Goal: Information Seeking & Learning: Learn about a topic

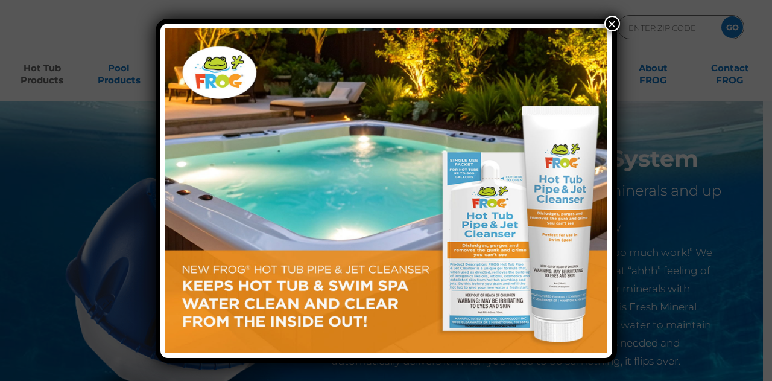
click at [612, 21] on button "×" at bounding box center [612, 24] width 16 height 16
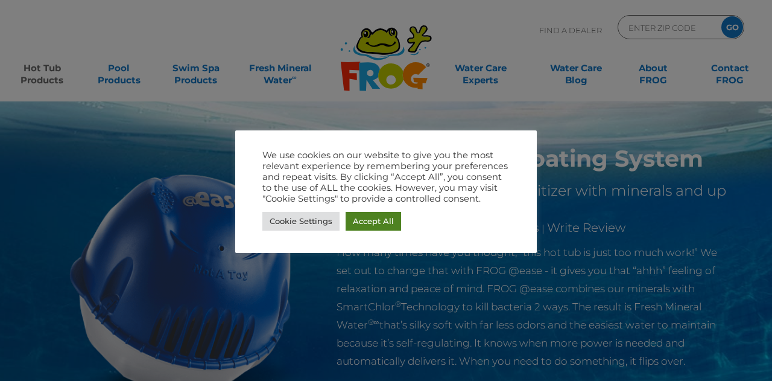
click at [370, 228] on link "Accept All" at bounding box center [373, 221] width 55 height 19
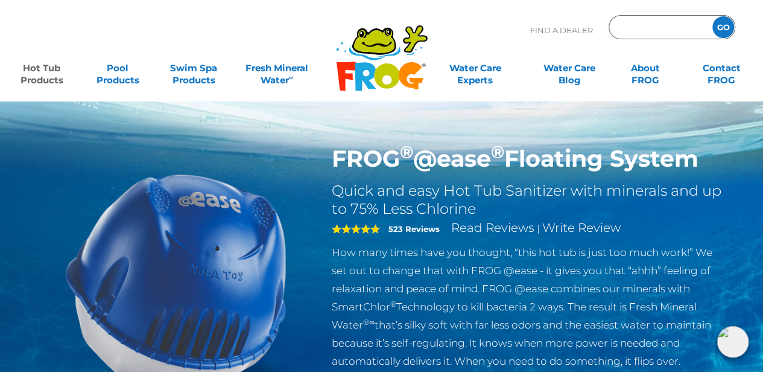
paste input "89115"
click at [650, 22] on input "89115" at bounding box center [658, 27] width 81 height 17
type input "89115"
click at [726, 28] on input "GO" at bounding box center [723, 27] width 22 height 22
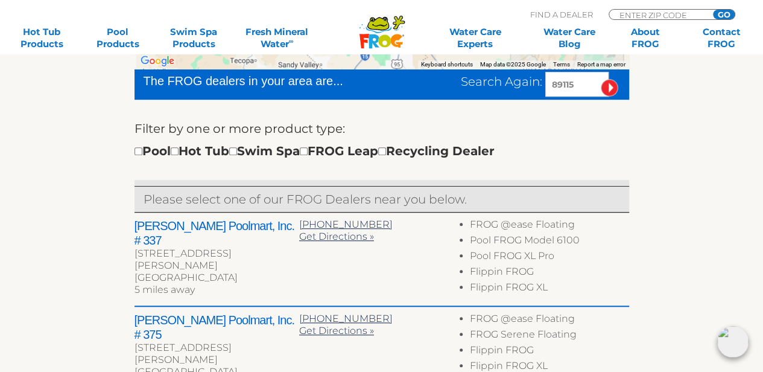
scroll to position [350, 0]
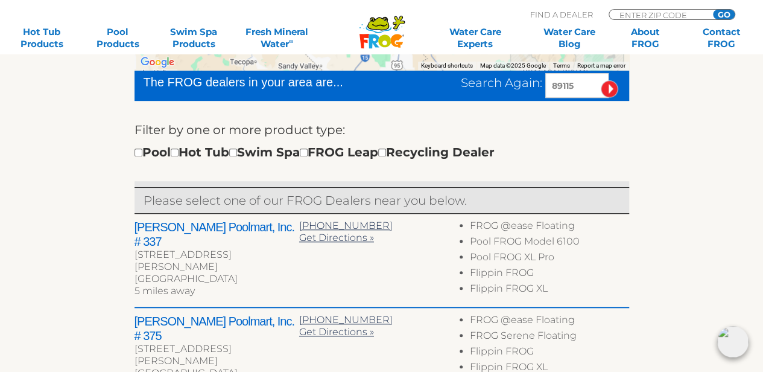
click at [328, 150] on div "Pool Hot Tub Swim Spa FROG Leap Recycling Dealer" at bounding box center [314, 151] width 360 height 19
click at [308, 153] on input "checkbox" at bounding box center [304, 152] width 8 height 8
checkbox input "true"
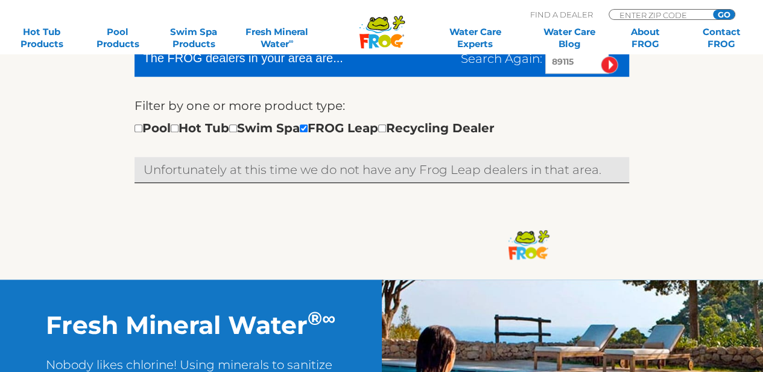
scroll to position [381, 0]
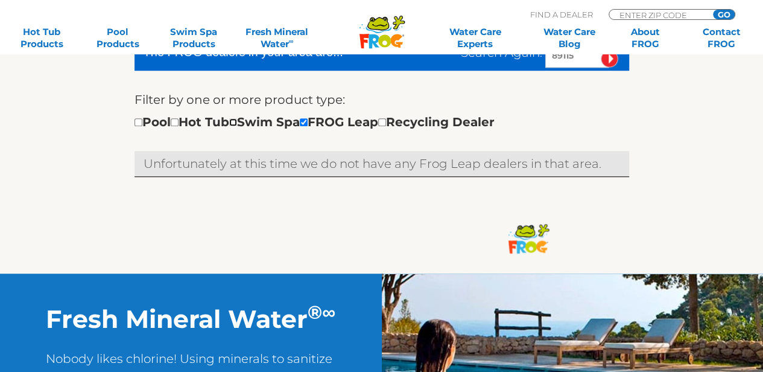
click at [237, 124] on input "checkbox" at bounding box center [233, 122] width 8 height 8
checkbox input "true"
click at [179, 122] on input "checkbox" at bounding box center [175, 122] width 8 height 8
checkbox input "true"
click at [140, 122] on input "checkbox" at bounding box center [138, 122] width 8 height 8
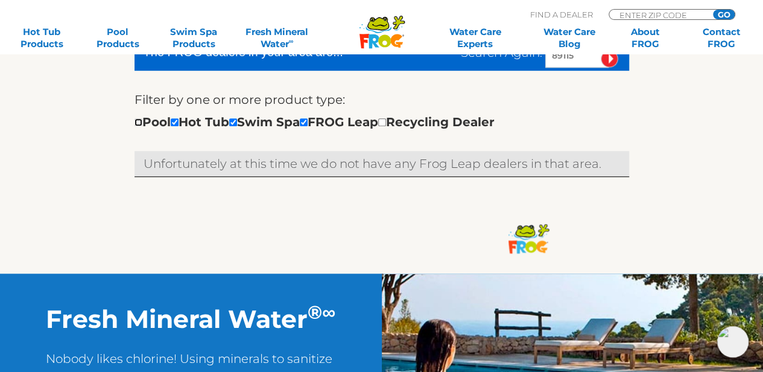
checkbox input "true"
click at [386, 124] on input "checkbox" at bounding box center [382, 122] width 8 height 8
checkbox input "true"
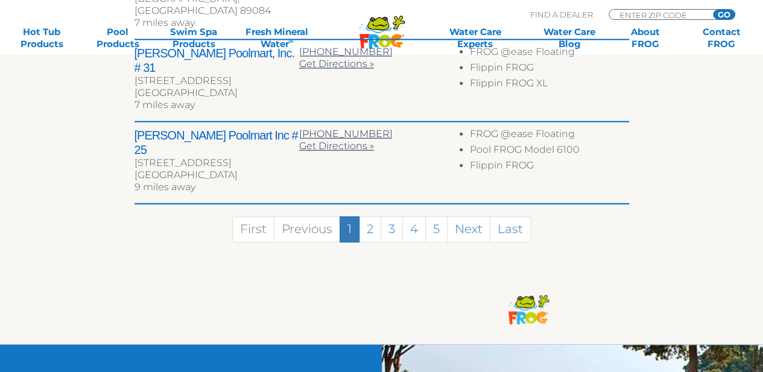
scroll to position [810, 0]
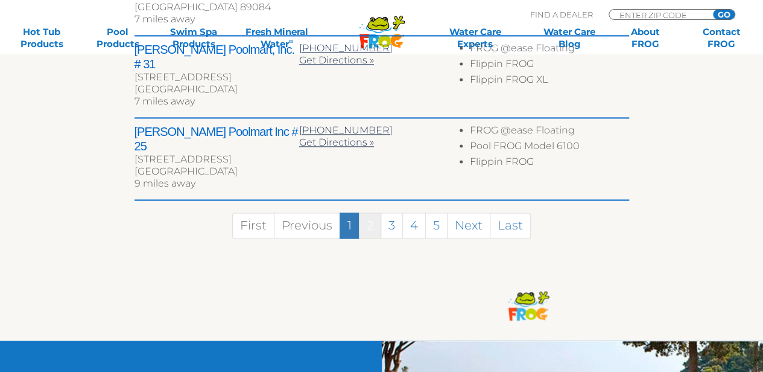
click at [376, 212] on link "2" at bounding box center [370, 225] width 22 height 26
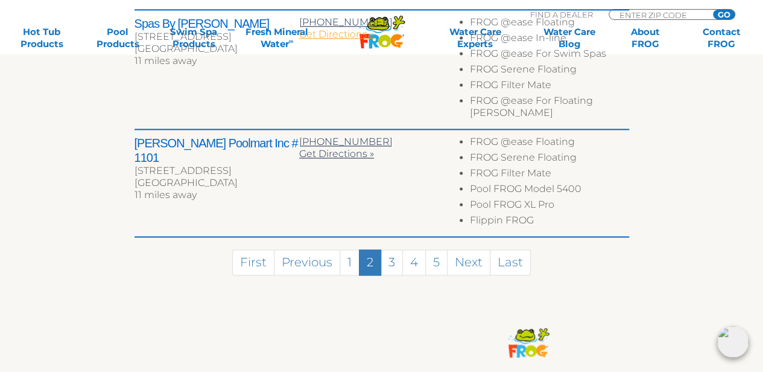
scroll to position [850, 0]
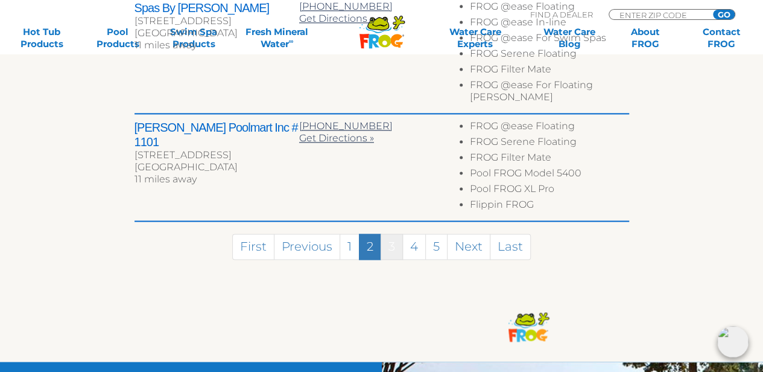
click at [394, 233] on link "3" at bounding box center [392, 246] width 22 height 26
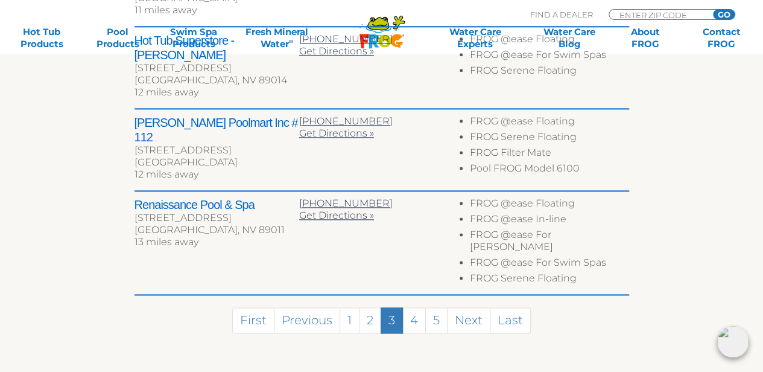
scroll to position [724, 0]
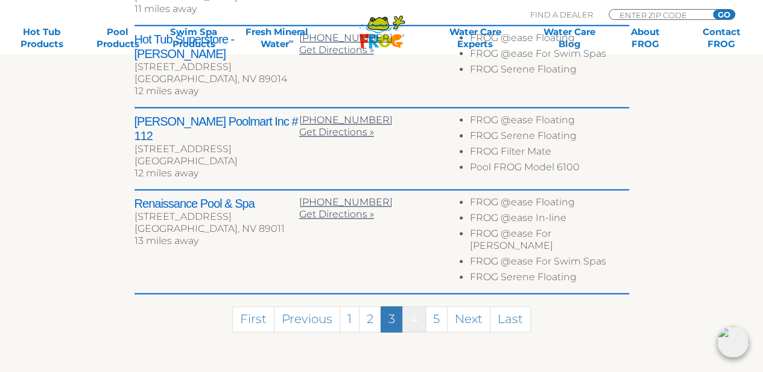
click at [405, 306] on link "4" at bounding box center [414, 319] width 24 height 26
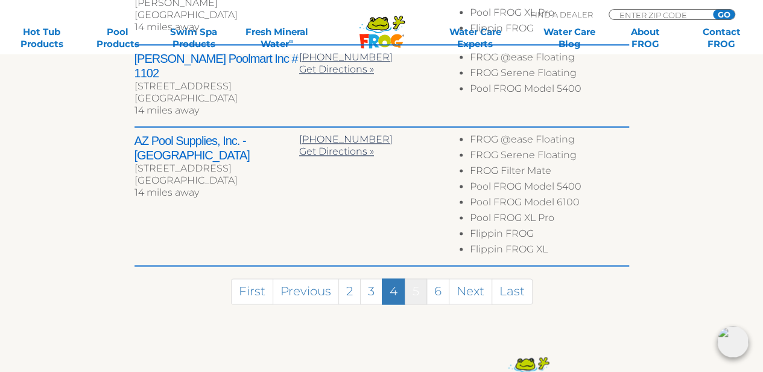
click at [419, 278] on link "5" at bounding box center [416, 291] width 22 height 26
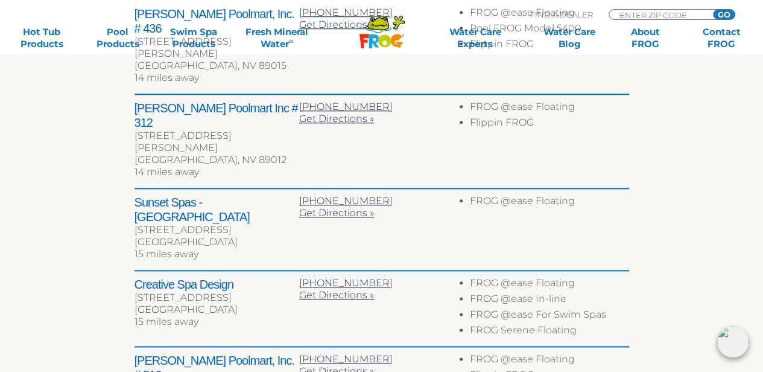
scroll to position [679, 0]
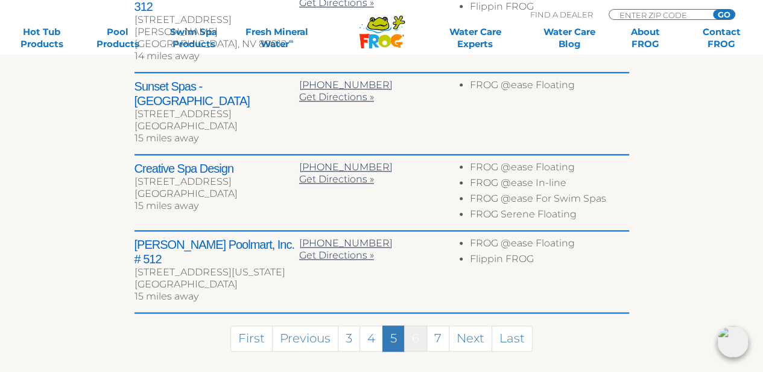
click at [424, 325] on link "6" at bounding box center [415, 338] width 23 height 26
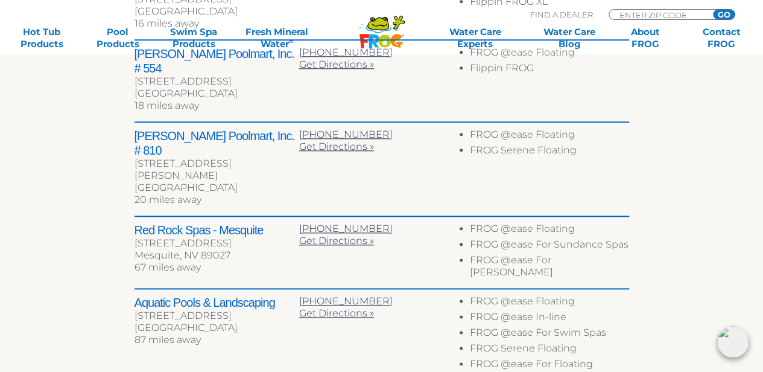
scroll to position [617, 0]
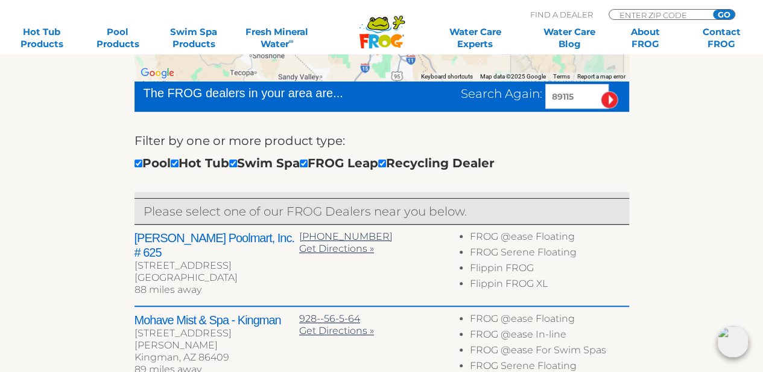
scroll to position [339, 0]
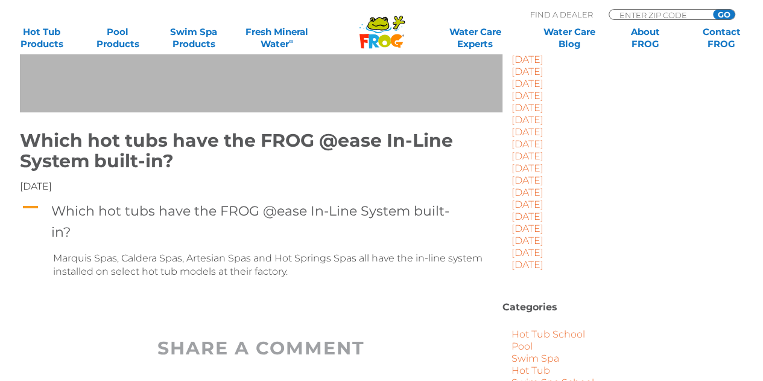
scroll to position [304, 0]
drag, startPoint x: 187, startPoint y: 258, endPoint x: 251, endPoint y: 262, distance: 64.1
click at [251, 262] on p "Marquis Spas, Caldera Spas, Artesian Spas and Hot Springs Spas all have the in-…" at bounding box center [270, 264] width 434 height 27
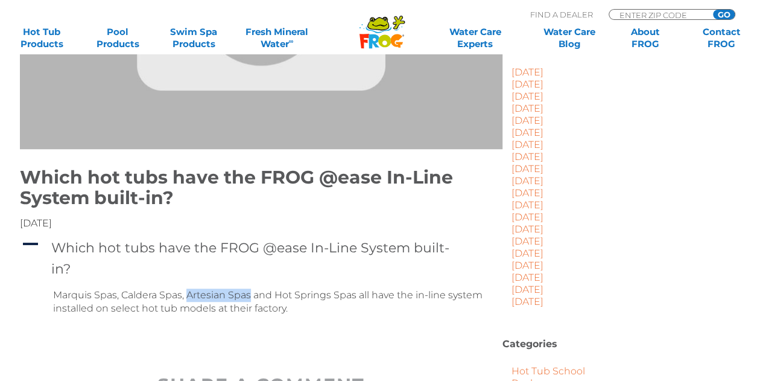
scroll to position [266, 0]
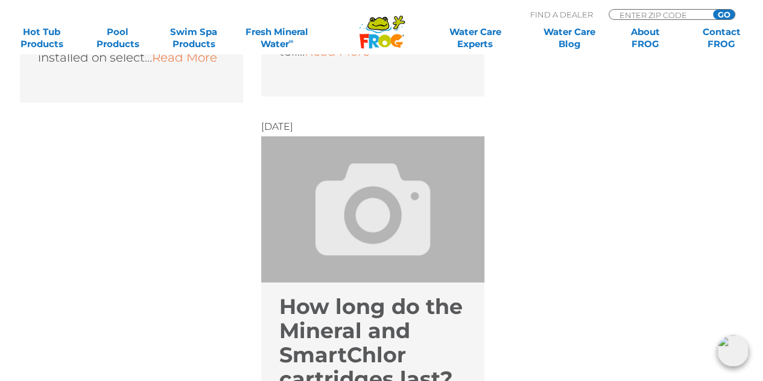
scroll to position [1391, 0]
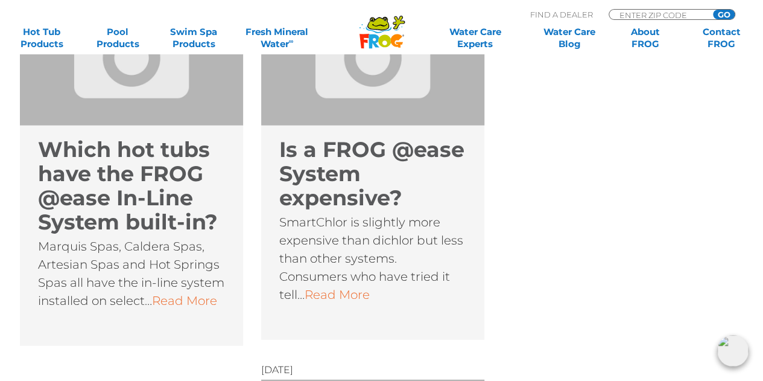
click at [331, 288] on link "Read More" at bounding box center [337, 294] width 65 height 14
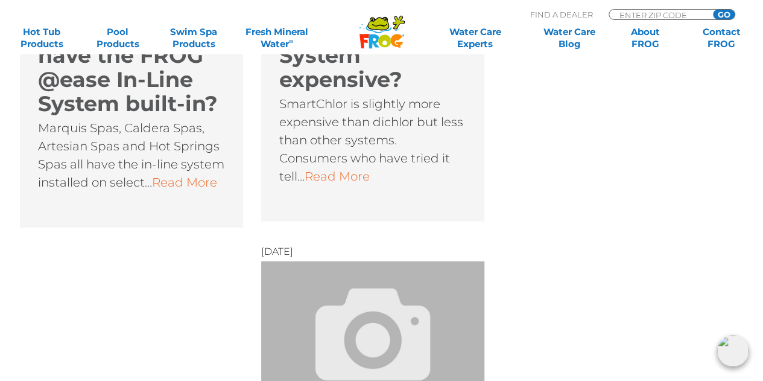
scroll to position [1510, 0]
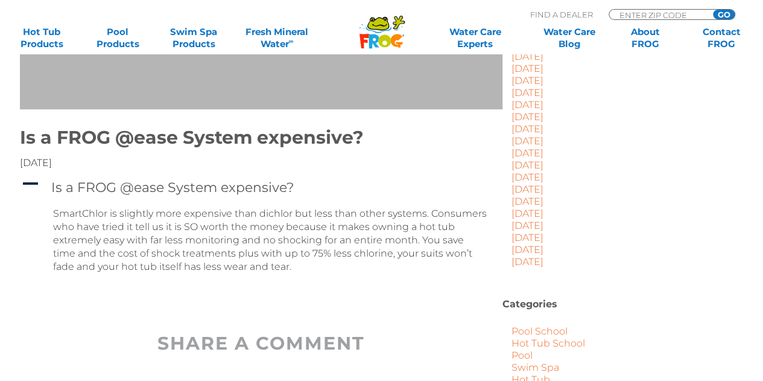
scroll to position [308, 0]
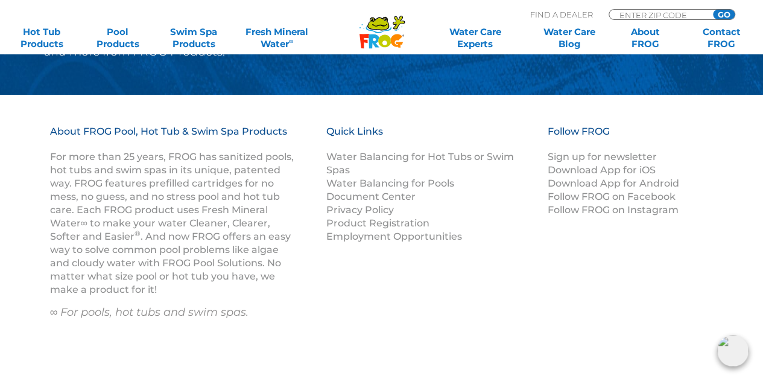
scroll to position [2749, 0]
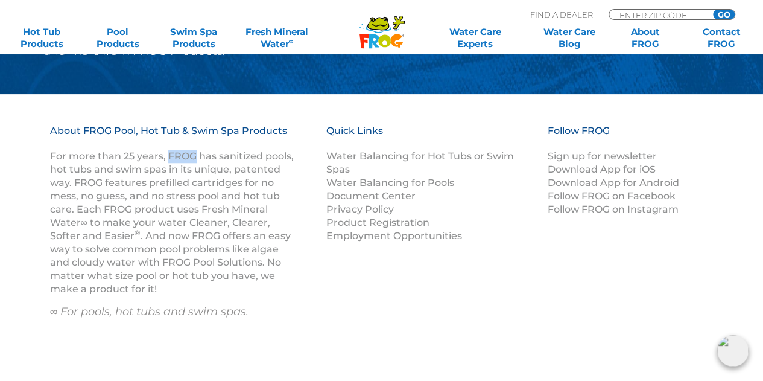
drag, startPoint x: 168, startPoint y: 155, endPoint x: 194, endPoint y: 159, distance: 26.8
click at [194, 159] on p "For more than 25 years, FROG has sanitized pools, hot tubs and swim spas in its…" at bounding box center [173, 223] width 246 height 146
drag, startPoint x: 199, startPoint y: 157, endPoint x: 214, endPoint y: 157, distance: 15.1
click at [214, 157] on p "For more than 25 years, FROG has sanitized pools, hot tubs and swim spas in its…" at bounding box center [173, 223] width 246 height 146
drag, startPoint x: 218, startPoint y: 156, endPoint x: 261, endPoint y: 156, distance: 42.2
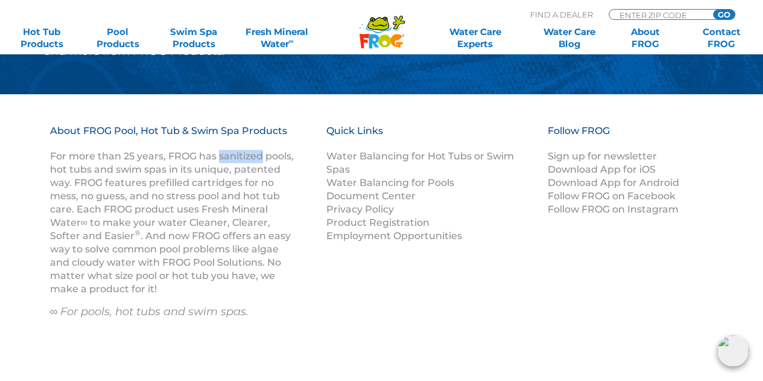
click at [261, 156] on p "For more than 25 years, FROG has sanitized pools, hot tubs and swim spas in its…" at bounding box center [173, 223] width 246 height 146
click at [171, 194] on p "For more than 25 years, FROG has sanitized pools, hot tubs and swim spas in its…" at bounding box center [173, 223] width 246 height 146
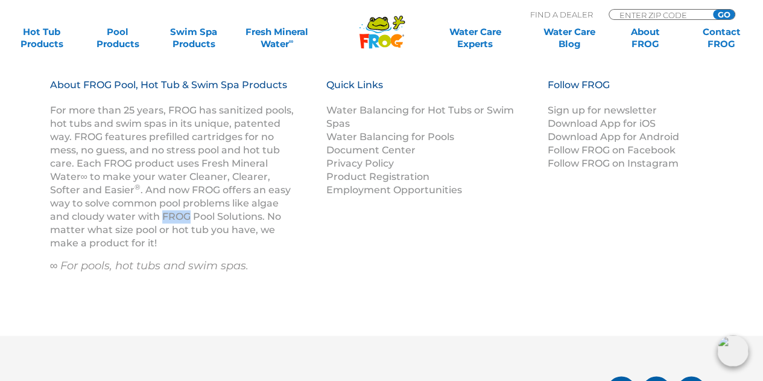
drag, startPoint x: 163, startPoint y: 215, endPoint x: 188, endPoint y: 217, distance: 24.8
click at [188, 217] on p "For more than 25 years, FROG has sanitized pools, hot tubs and swim spas in its…" at bounding box center [173, 177] width 246 height 146
drag, startPoint x: 194, startPoint y: 216, endPoint x: 217, endPoint y: 215, distance: 22.9
click at [217, 215] on p "For more than 25 years, FROG has sanitized pools, hot tubs and swim spas in its…" at bounding box center [173, 177] width 246 height 146
click at [176, 230] on p "For more than 25 years, FROG has sanitized pools, hot tubs and swim spas in its…" at bounding box center [173, 177] width 246 height 146
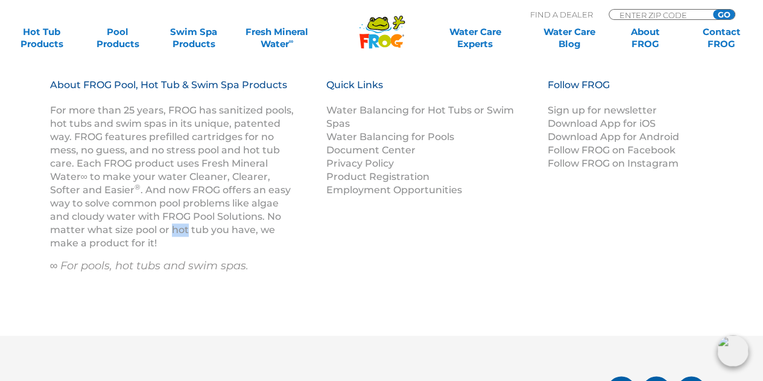
click at [176, 230] on p "For more than 25 years, FROG has sanitized pools, hot tubs and swim spas in its…" at bounding box center [173, 177] width 246 height 146
click at [110, 242] on p "For more than 25 years, FROG has sanitized pools, hot tubs and swim spas in its…" at bounding box center [173, 177] width 246 height 146
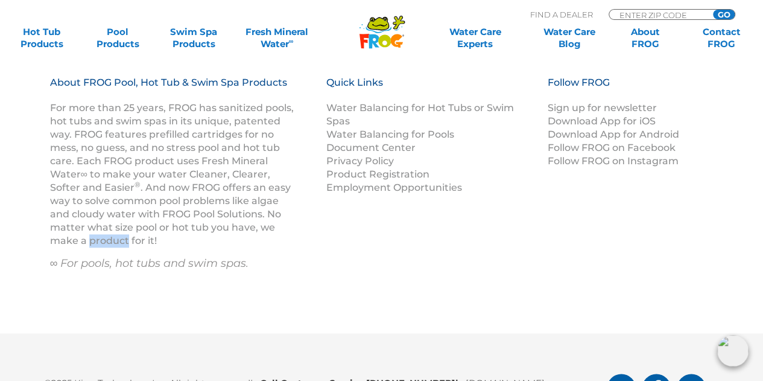
scroll to position [2797, 0]
drag, startPoint x: 142, startPoint y: 188, endPoint x: 171, endPoint y: 190, distance: 29.6
click at [171, 190] on p "For more than 25 years, FROG has sanitized pools, hot tubs and swim spas in its…" at bounding box center [173, 175] width 246 height 146
click at [199, 191] on p "For more than 25 years, FROG has sanitized pools, hot tubs and swim spas in its…" at bounding box center [173, 175] width 246 height 146
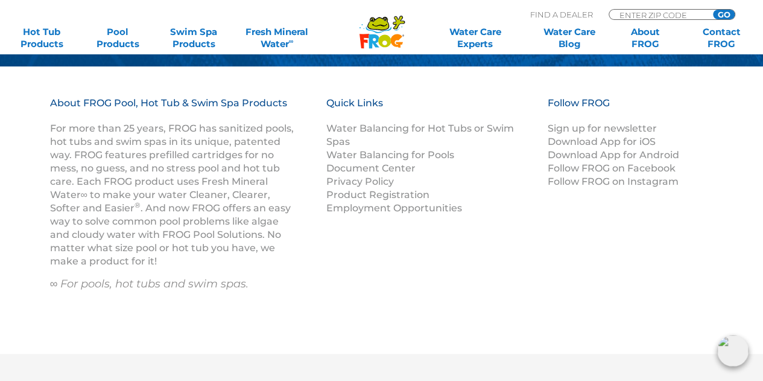
scroll to position [2776, 0]
